Goal: Find specific page/section: Find specific page/section

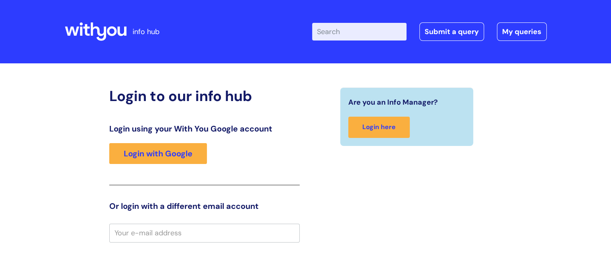
click at [355, 34] on input "Enter your search term here..." at bounding box center [359, 32] width 94 height 18
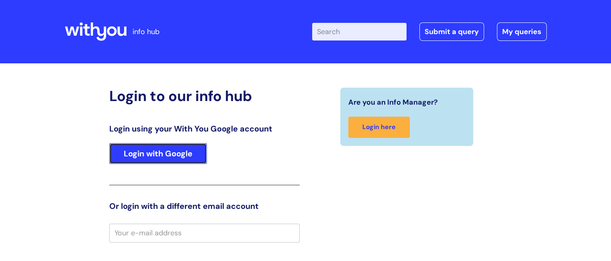
drag, startPoint x: 157, startPoint y: 155, endPoint x: 149, endPoint y: 153, distance: 8.7
click at [157, 154] on link "Login with Google" at bounding box center [158, 153] width 98 height 21
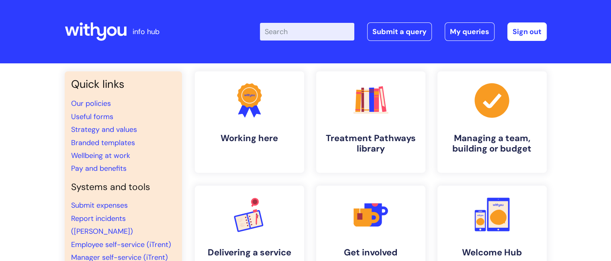
click at [173, 156] on li "Wellbeing at work" at bounding box center [123, 155] width 104 height 13
click at [86, 116] on link "Useful forms" at bounding box center [92, 117] width 42 height 10
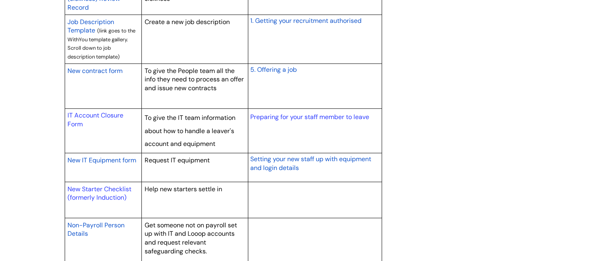
scroll to position [803, 0]
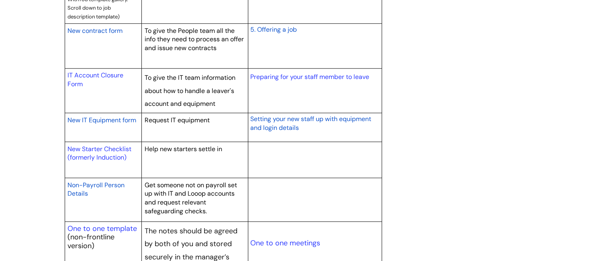
click at [104, 120] on span "New IT Equipment form" at bounding box center [101, 120] width 69 height 8
